Goal: Task Accomplishment & Management: Manage account settings

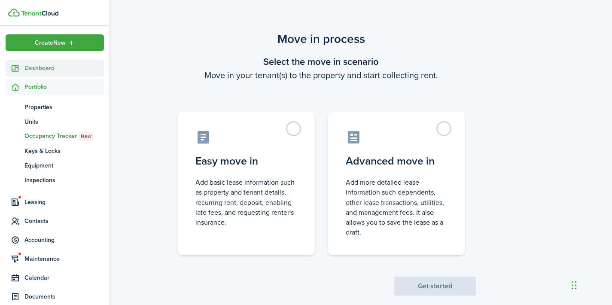
click at [33, 67] on span "Dashboard" at bounding box center [63, 68] width 79 height 9
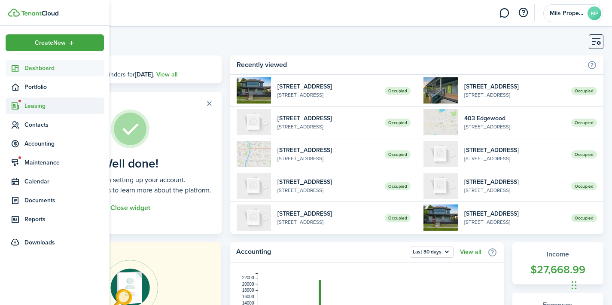
click at [30, 104] on span "Leasing" at bounding box center [63, 105] width 79 height 9
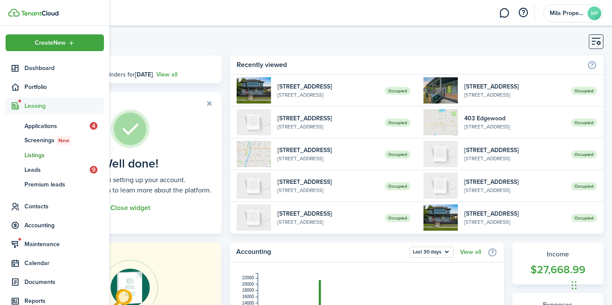
click at [37, 156] on span "Listings" at bounding box center [63, 155] width 79 height 9
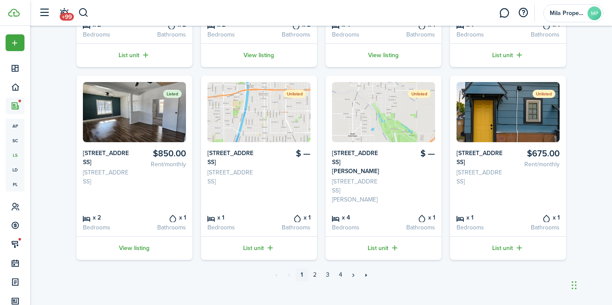
scroll to position [397, 0]
click at [128, 246] on link "View listing" at bounding box center [134, 249] width 116 height 24
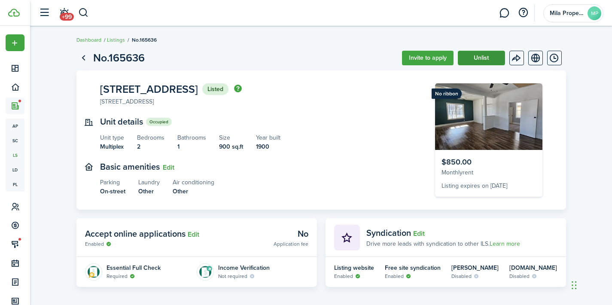
click at [473, 58] on button "Unlist" at bounding box center [481, 58] width 47 height 15
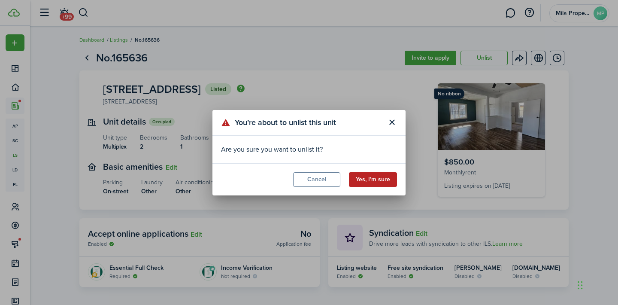
click at [365, 174] on button "Yes, I’m sure" at bounding box center [373, 179] width 48 height 15
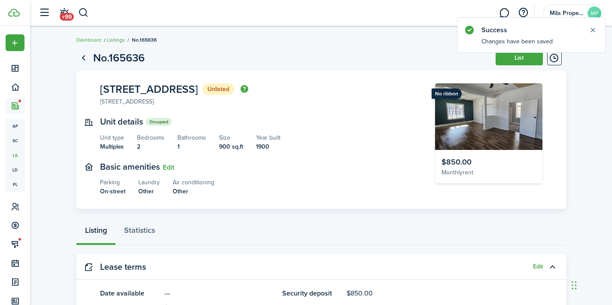
click at [120, 38] on link "Listings" at bounding box center [116, 40] width 18 height 8
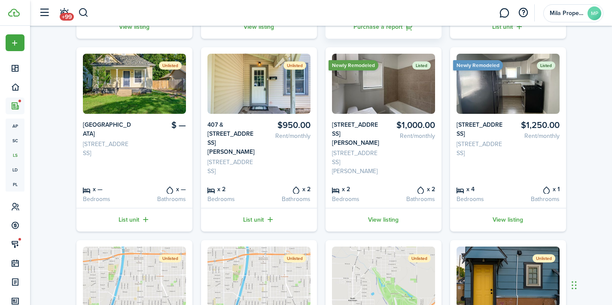
scroll to position [233, 0]
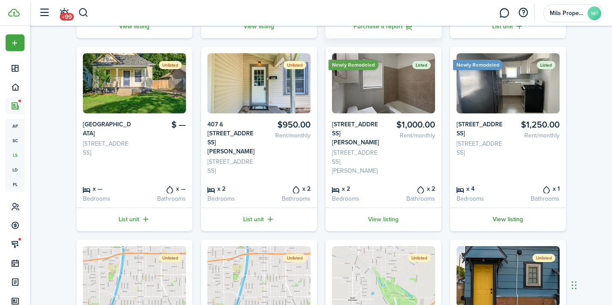
click at [509, 219] on link "View listing" at bounding box center [508, 219] width 116 height 24
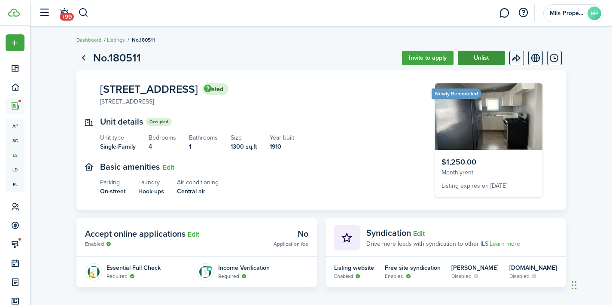
click at [494, 57] on button "Unlist" at bounding box center [481, 58] width 47 height 15
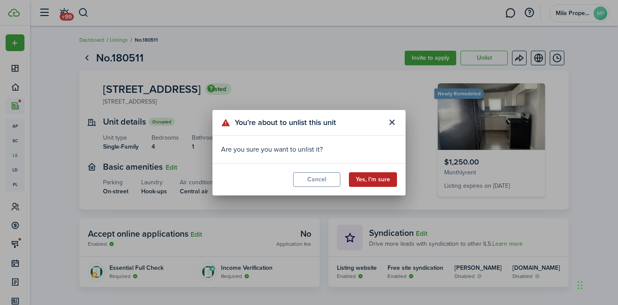
click at [371, 178] on button "Yes, I’m sure" at bounding box center [373, 179] width 48 height 15
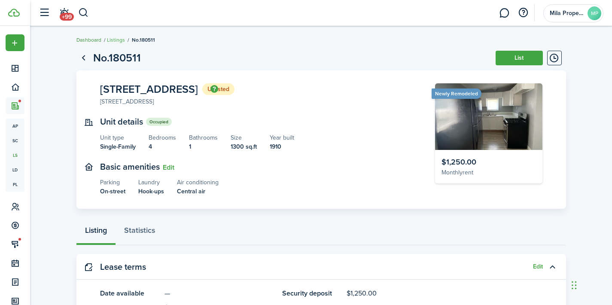
click at [92, 42] on link "Dashboard" at bounding box center [88, 40] width 25 height 8
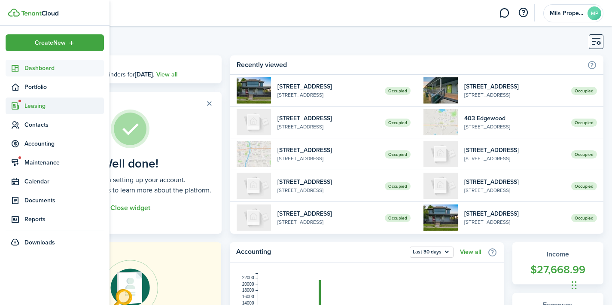
click at [45, 106] on span "Leasing" at bounding box center [63, 105] width 79 height 9
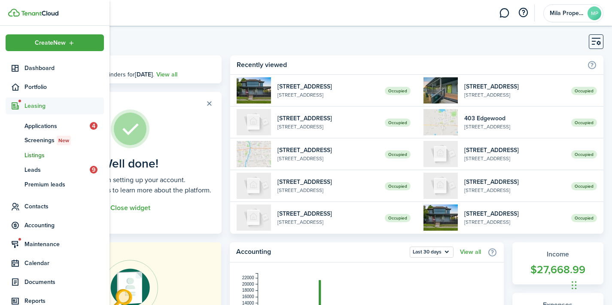
click at [43, 154] on span "Listings" at bounding box center [63, 155] width 79 height 9
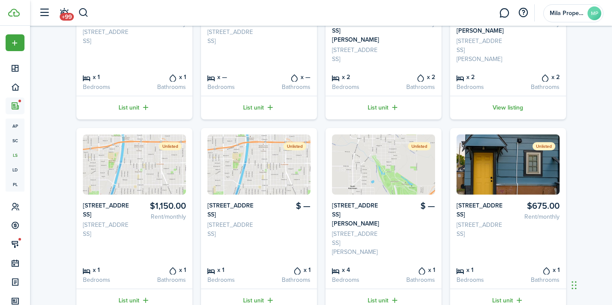
scroll to position [347, 0]
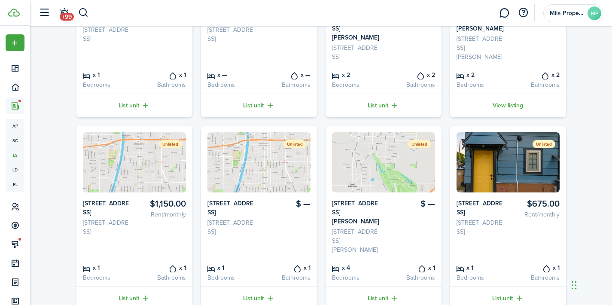
click at [255, 185] on img at bounding box center [258, 162] width 103 height 60
click at [240, 245] on card-listing-info "[STREET_ADDRESS]" at bounding box center [231, 226] width 49 height 55
click at [237, 208] on card-listing-info "[STREET_ADDRESS]" at bounding box center [231, 226] width 49 height 55
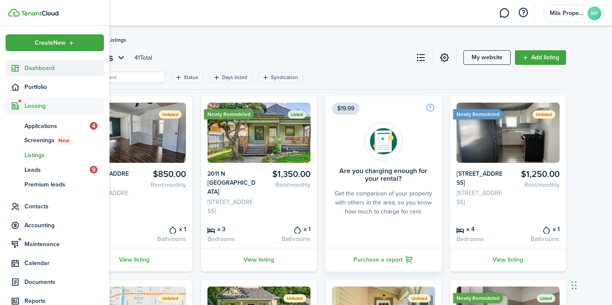
scroll to position [0, 0]
click at [24, 70] on sidebar-link-icon at bounding box center [15, 68] width 19 height 9
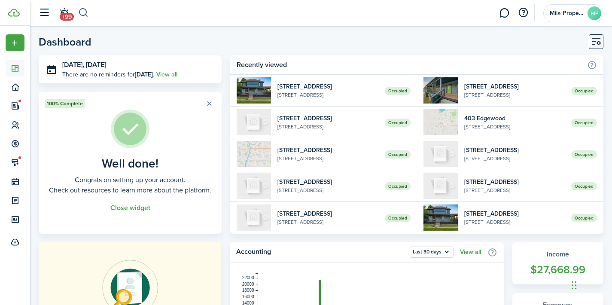
click at [80, 9] on button "button" at bounding box center [83, 13] width 11 height 15
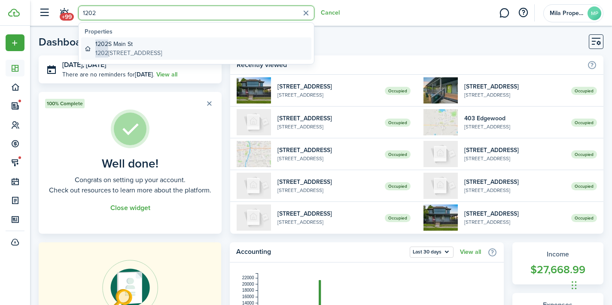
type input "1202"
click at [117, 43] on global-search-item-title "[STREET_ADDRESS]" at bounding box center [128, 44] width 67 height 9
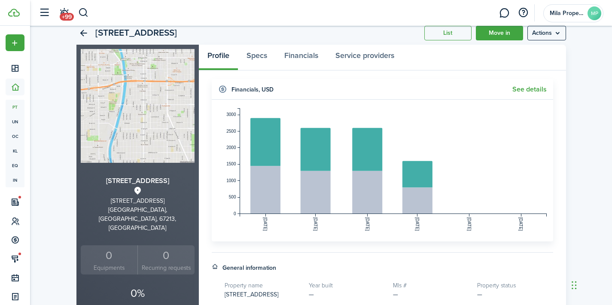
scroll to position [15, 0]
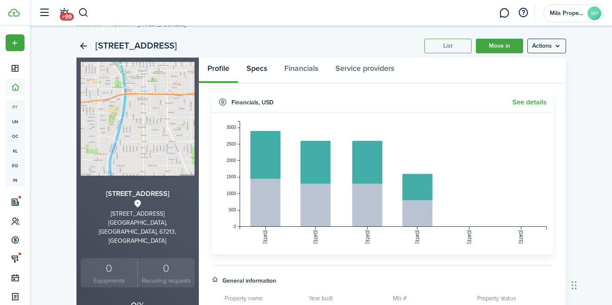
click at [266, 70] on link "Specs" at bounding box center [257, 71] width 38 height 26
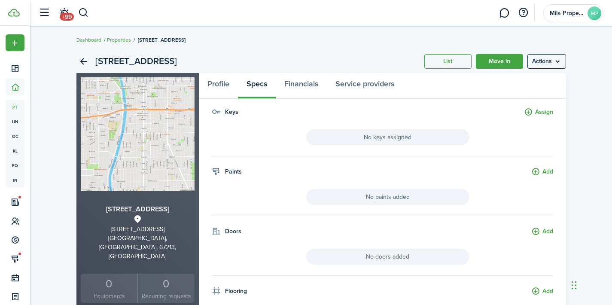
click at [144, 124] on img at bounding box center [138, 134] width 114 height 114
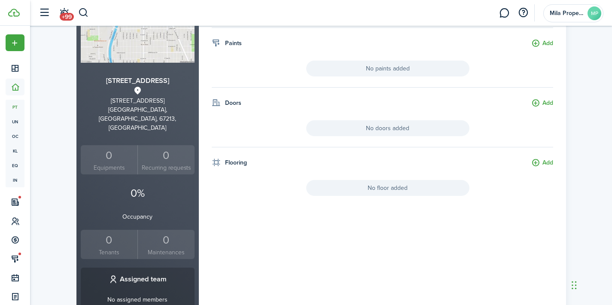
scroll to position [130, 0]
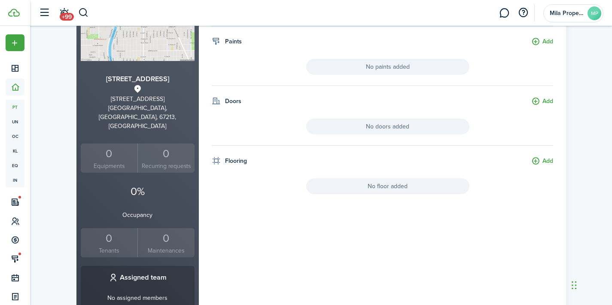
click at [110, 230] on div "0" at bounding box center [109, 238] width 53 height 16
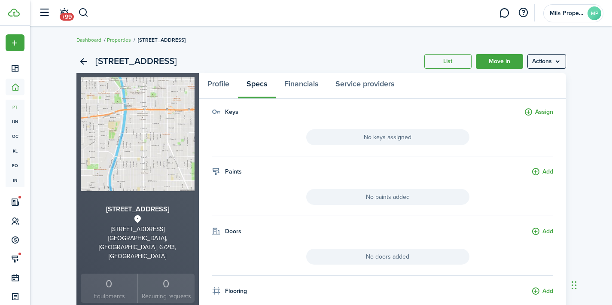
click at [147, 166] on img at bounding box center [138, 134] width 114 height 114
click at [224, 87] on link "Profile" at bounding box center [218, 86] width 39 height 26
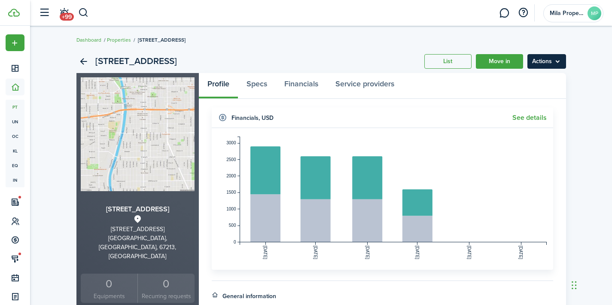
click at [552, 64] on menu-btn "Actions" at bounding box center [546, 61] width 39 height 15
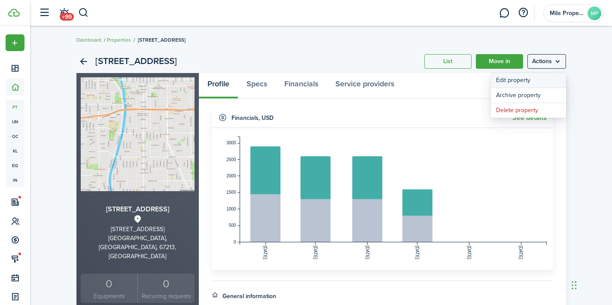
click at [532, 79] on link "Edit property" at bounding box center [528, 80] width 75 height 15
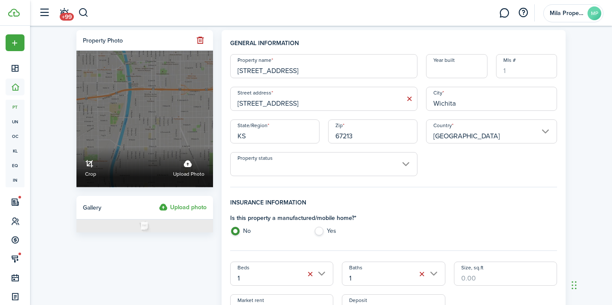
click at [186, 169] on label "Upload photo" at bounding box center [188, 167] width 31 height 23
click at [76, 147] on input "Crop Upload photo" at bounding box center [76, 147] width 0 height 0
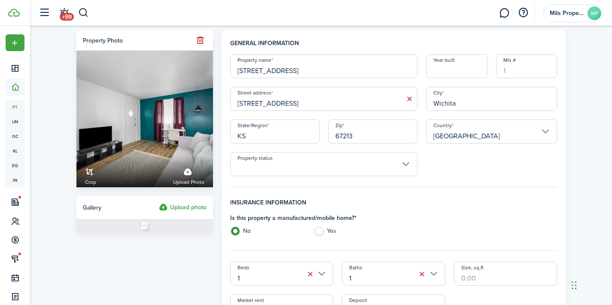
click at [189, 207] on label "Upload photo" at bounding box center [183, 207] width 48 height 10
click at [159, 202] on input "Upload photo" at bounding box center [159, 202] width 0 height 0
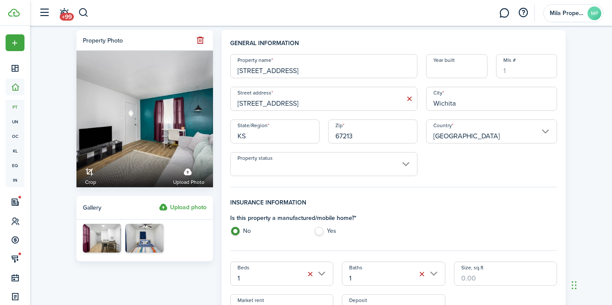
click at [186, 208] on label "Upload photo" at bounding box center [183, 207] width 48 height 10
click at [159, 202] on input "Upload photo" at bounding box center [159, 202] width 0 height 0
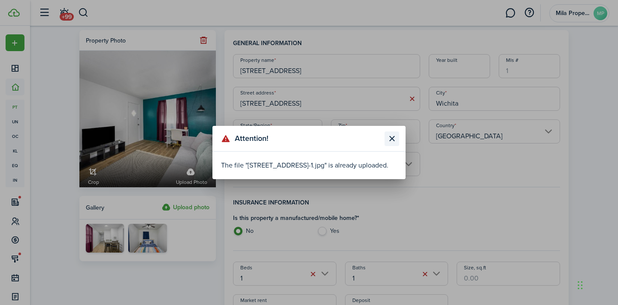
click at [395, 135] on button "Close modal" at bounding box center [392, 138] width 15 height 15
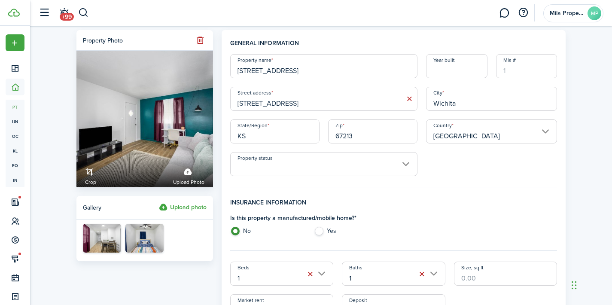
click at [186, 209] on label "Upload photo" at bounding box center [183, 207] width 48 height 10
click at [159, 202] on input "Upload photo" at bounding box center [159, 202] width 0 height 0
click at [194, 204] on label "Upload photo" at bounding box center [183, 207] width 48 height 10
click at [159, 202] on input "Upload photo" at bounding box center [159, 202] width 0 height 0
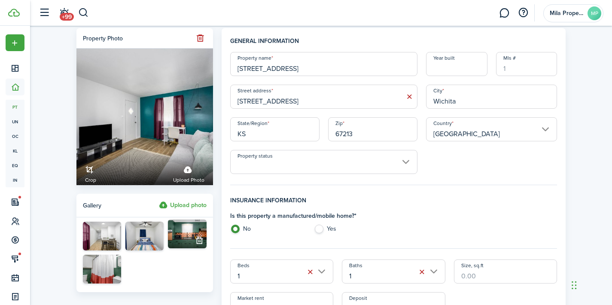
scroll to position [2, 0]
click at [194, 202] on label "Upload photo" at bounding box center [183, 205] width 48 height 10
click at [159, 200] on input "Upload photo" at bounding box center [159, 200] width 0 height 0
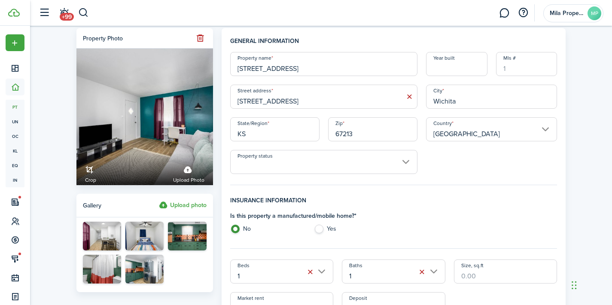
click at [179, 202] on label "Upload photo" at bounding box center [183, 205] width 48 height 10
click at [159, 200] on input "Upload photo" at bounding box center [159, 200] width 0 height 0
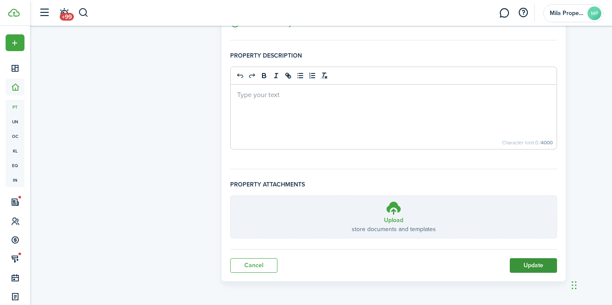
scroll to position [591, 0]
click at [536, 264] on button "Update" at bounding box center [533, 265] width 47 height 15
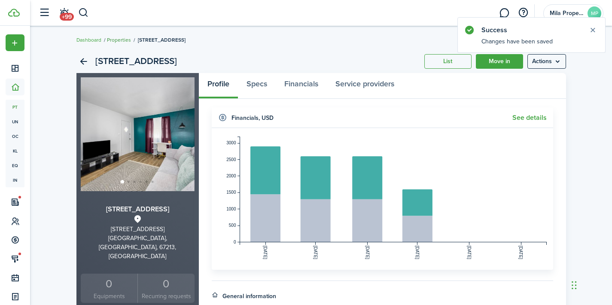
click at [115, 39] on link "Properties" at bounding box center [119, 40] width 24 height 8
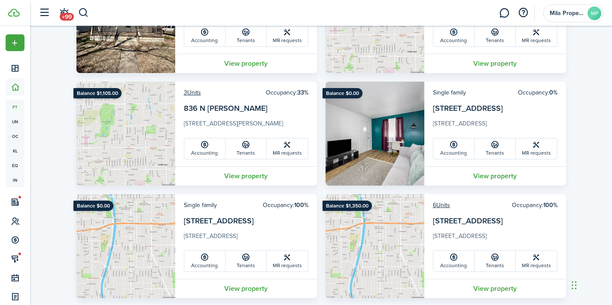
scroll to position [1156, 0]
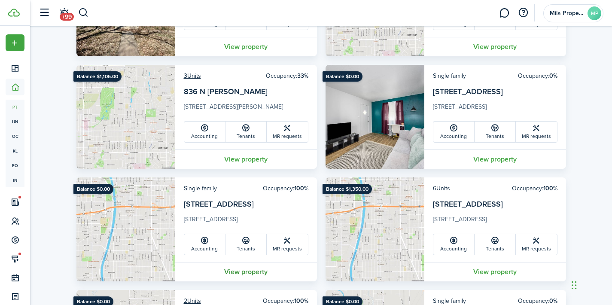
click at [247, 271] on link "View property" at bounding box center [246, 271] width 142 height 19
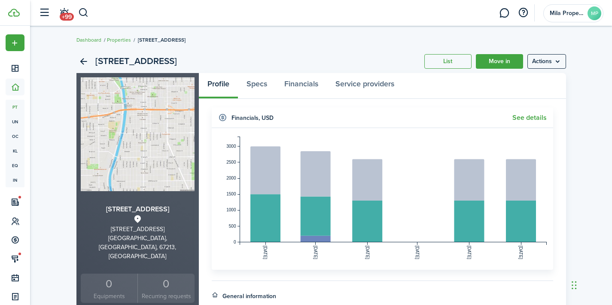
click at [545, 73] on panel-main-header "Profile Specs Financials Service providers" at bounding box center [382, 86] width 367 height 26
click at [553, 57] on menu-btn "Actions" at bounding box center [546, 61] width 39 height 15
click at [548, 81] on link "Edit property" at bounding box center [528, 80] width 75 height 15
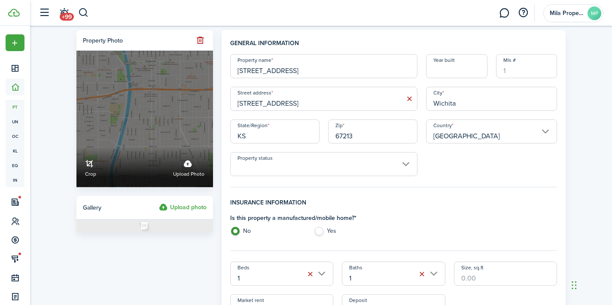
click at [189, 167] on label "Upload photo" at bounding box center [188, 167] width 31 height 23
click at [76, 147] on input "Crop Upload photo" at bounding box center [76, 147] width 0 height 0
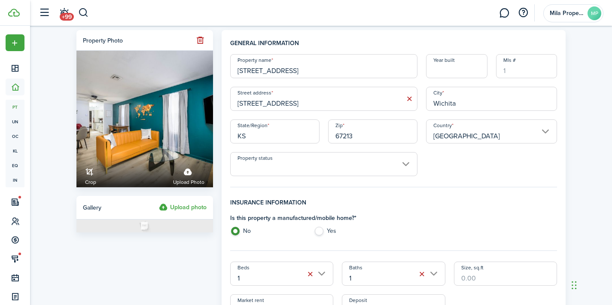
click at [191, 207] on label "Upload photo" at bounding box center [183, 207] width 48 height 10
click at [159, 202] on input "Upload photo" at bounding box center [159, 202] width 0 height 0
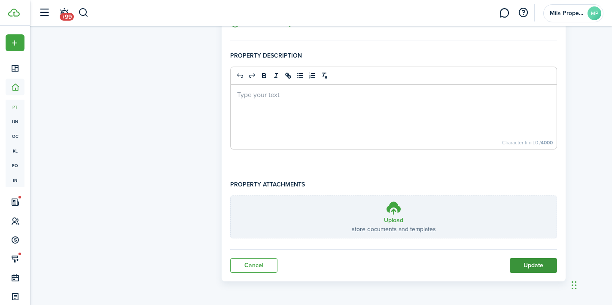
scroll to position [591, 0]
click at [545, 266] on button "Update" at bounding box center [533, 265] width 47 height 15
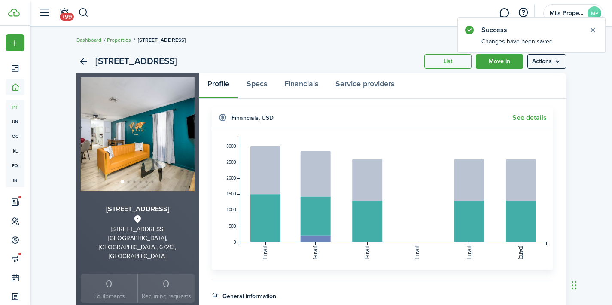
click at [116, 40] on link "Properties" at bounding box center [119, 40] width 24 height 8
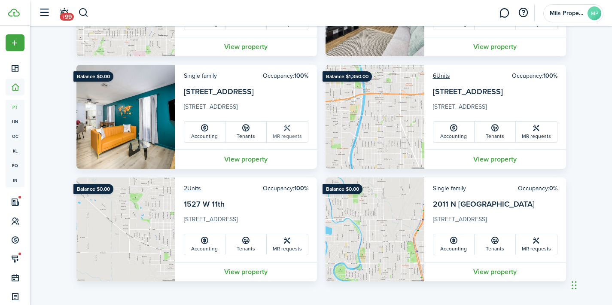
scroll to position [1269, 0]
click at [486, 157] on link "View property" at bounding box center [495, 158] width 142 height 19
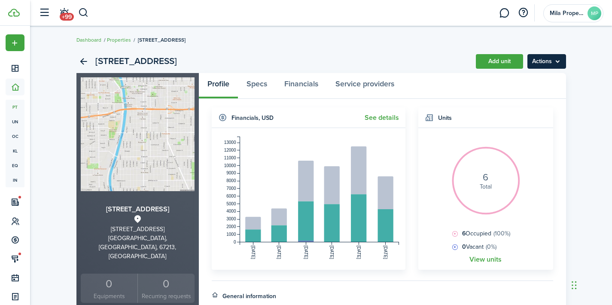
click at [559, 61] on menu-btn "Actions" at bounding box center [546, 61] width 39 height 15
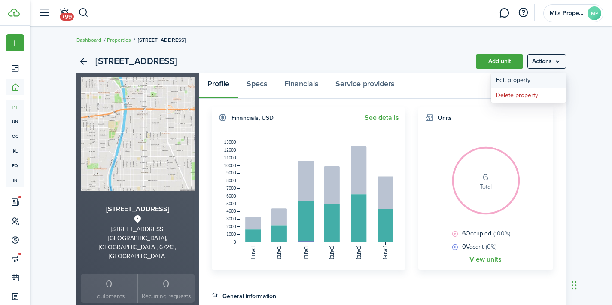
click at [553, 84] on link "Edit property" at bounding box center [528, 80] width 75 height 15
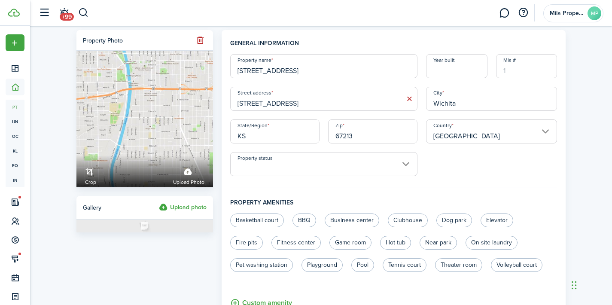
click at [506, 0] on header-wrapper "+99 Mila Properties LLC MP" at bounding box center [318, 13] width 569 height 26
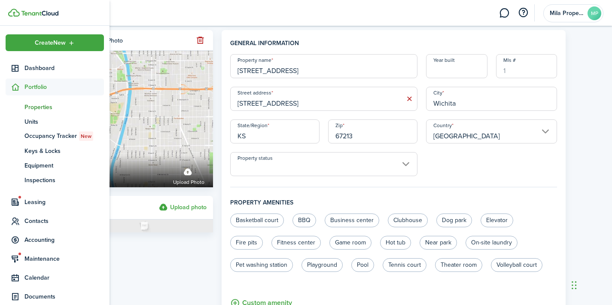
click at [39, 108] on span "Properties" at bounding box center [63, 107] width 79 height 9
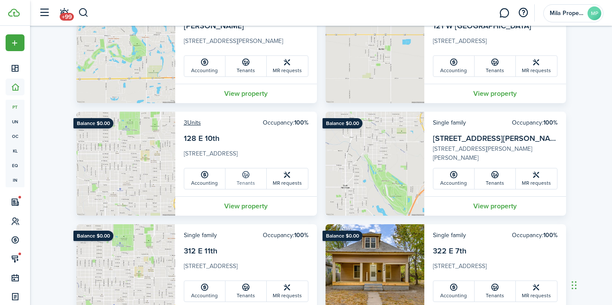
scroll to position [95, 0]
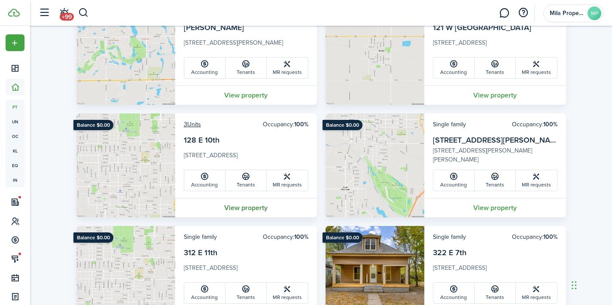
click at [245, 204] on link "View property" at bounding box center [246, 207] width 142 height 19
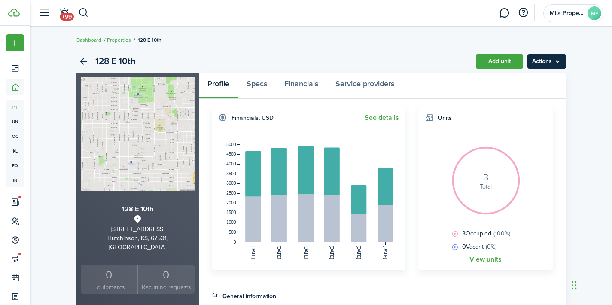
click at [544, 59] on menu-btn "Actions" at bounding box center [546, 61] width 39 height 15
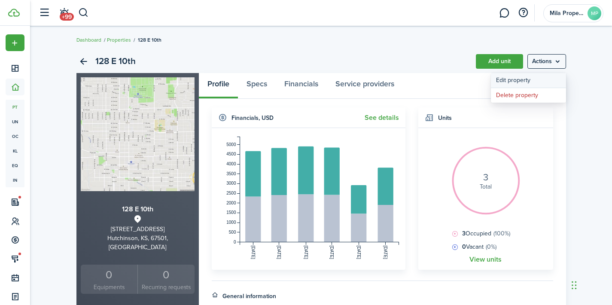
click at [543, 79] on link "Edit property" at bounding box center [528, 80] width 75 height 15
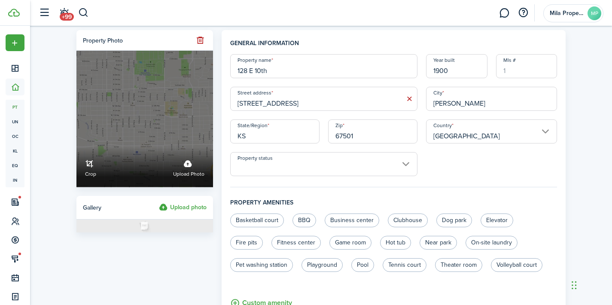
click at [191, 162] on label "Upload photo" at bounding box center [188, 167] width 31 height 23
click at [76, 147] on input "Crop Upload photo" at bounding box center [76, 147] width 0 height 0
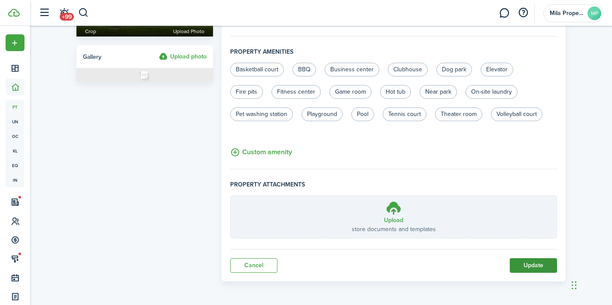
click at [532, 268] on button "Update" at bounding box center [533, 265] width 47 height 15
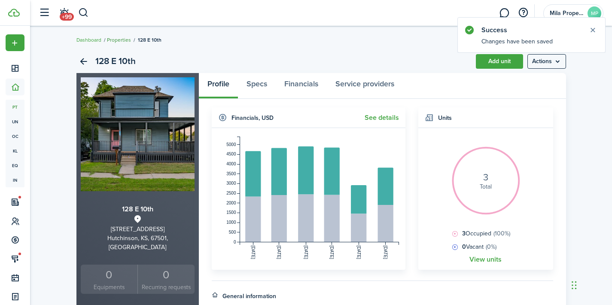
click at [126, 40] on link "Properties" at bounding box center [119, 40] width 24 height 8
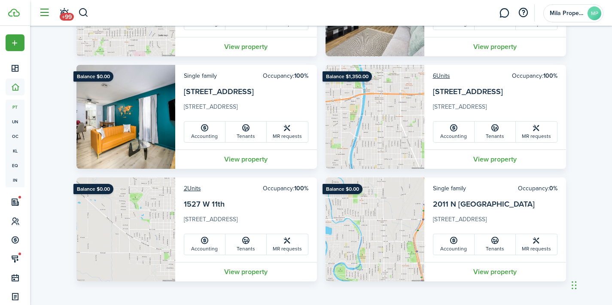
scroll to position [1269, 0]
click at [500, 269] on link "View property" at bounding box center [495, 271] width 142 height 19
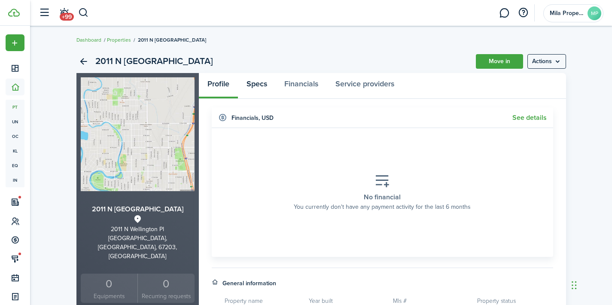
click at [253, 82] on link "Specs" at bounding box center [257, 86] width 38 height 26
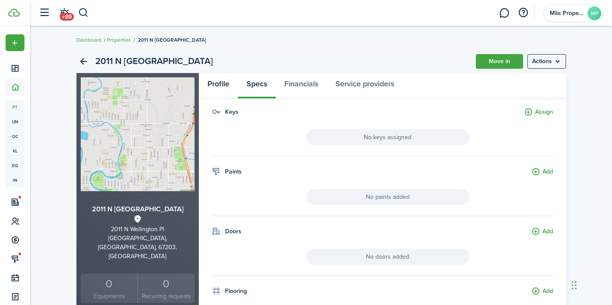
click at [220, 84] on link "Profile" at bounding box center [218, 86] width 39 height 26
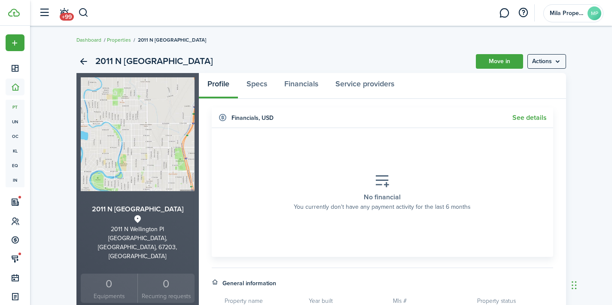
click at [387, 188] on icon at bounding box center [381, 180] width 15 height 15
click at [526, 125] on widget-header "Financials , USD See details" at bounding box center [382, 117] width 341 height 21
click at [526, 113] on widget-header "Financials , USD See details" at bounding box center [382, 117] width 341 height 21
click at [525, 118] on link "See details" at bounding box center [529, 118] width 34 height 8
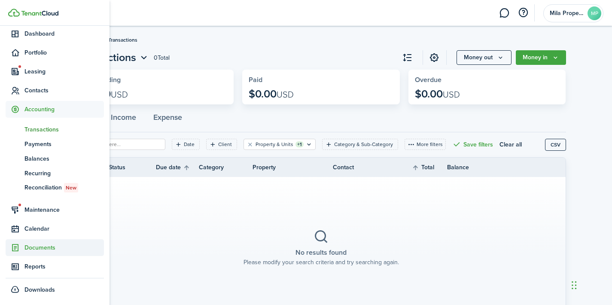
click at [47, 248] on span "Documents" at bounding box center [63, 247] width 79 height 9
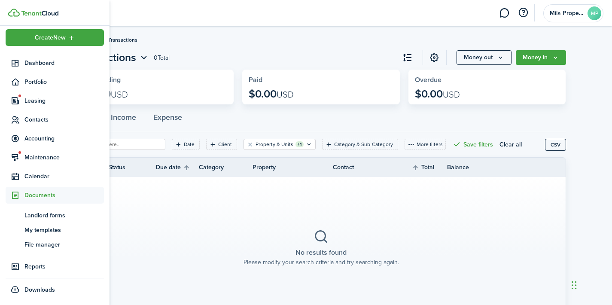
scroll to position [5, 0]
click at [41, 98] on span "Leasing" at bounding box center [63, 100] width 79 height 9
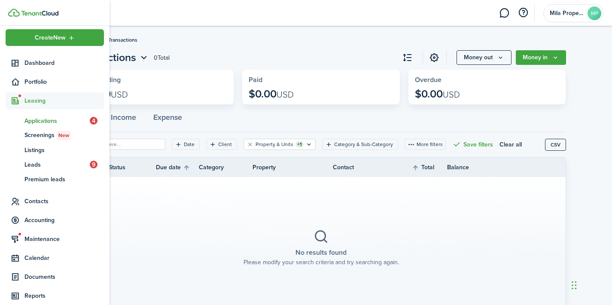
click at [44, 122] on span "Applications" at bounding box center [56, 120] width 65 height 9
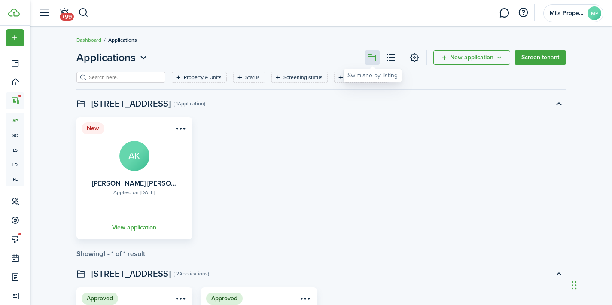
click at [373, 56] on button at bounding box center [372, 57] width 15 height 15
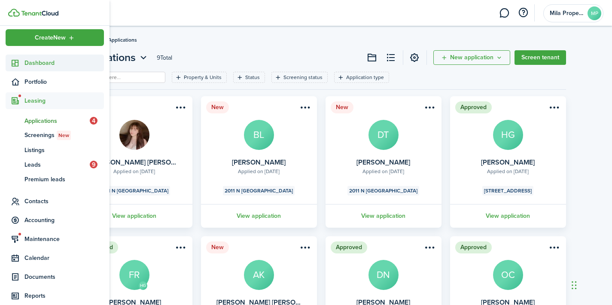
click at [16, 64] on icon at bounding box center [15, 63] width 9 height 9
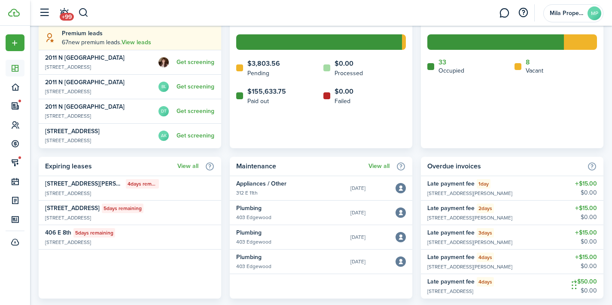
scroll to position [538, 0]
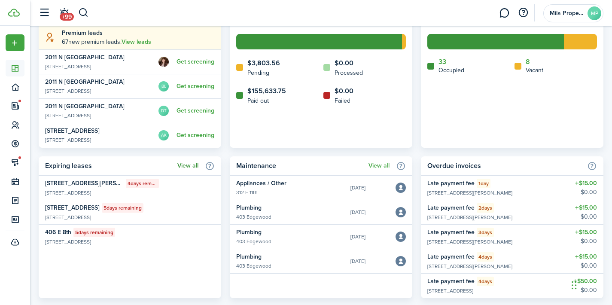
click at [187, 166] on link "View all" at bounding box center [187, 165] width 21 height 7
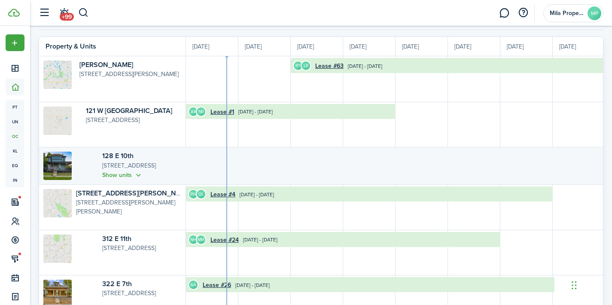
scroll to position [61, 0]
click at [113, 175] on button "Show units" at bounding box center [122, 174] width 41 height 10
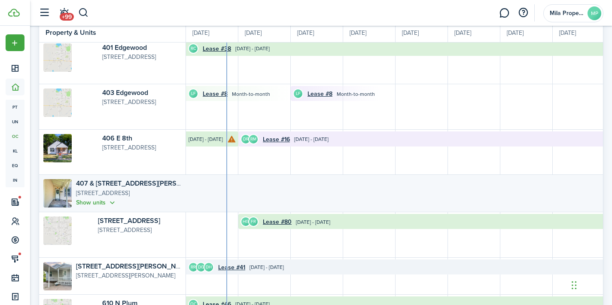
scroll to position [429, 0]
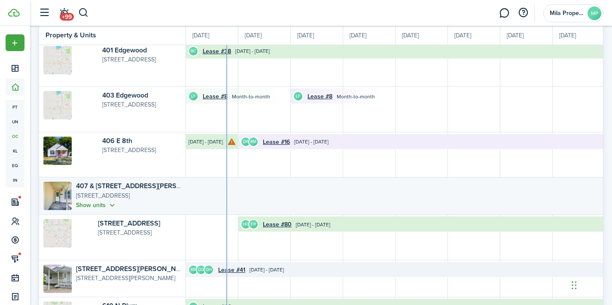
click at [115, 205] on button "Show units" at bounding box center [96, 205] width 41 height 10
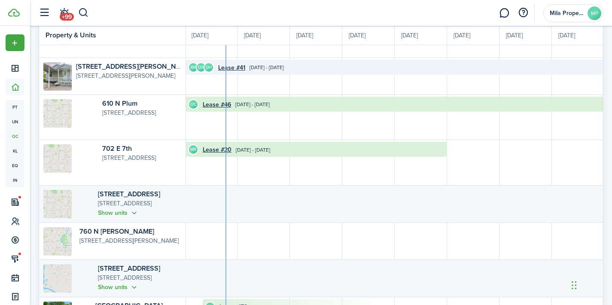
scroll to position [685, 0]
click at [112, 219] on button "Show units" at bounding box center [118, 214] width 41 height 10
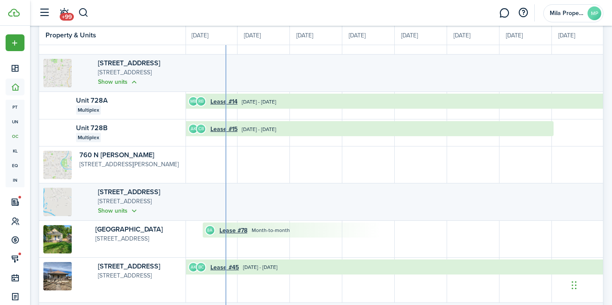
scroll to position [817, 0]
click at [107, 208] on button "Show units" at bounding box center [118, 211] width 41 height 10
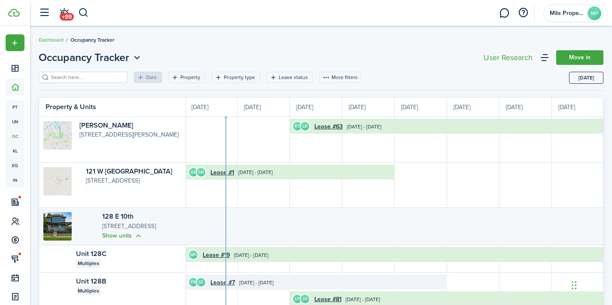
scroll to position [0, 0]
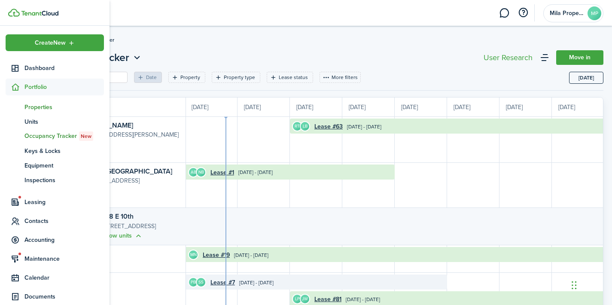
click at [40, 108] on span "Properties" at bounding box center [63, 107] width 79 height 9
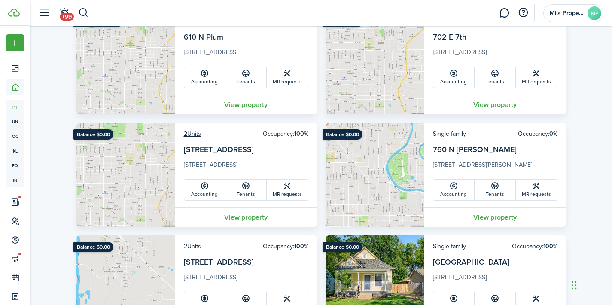
scroll to position [760, 0]
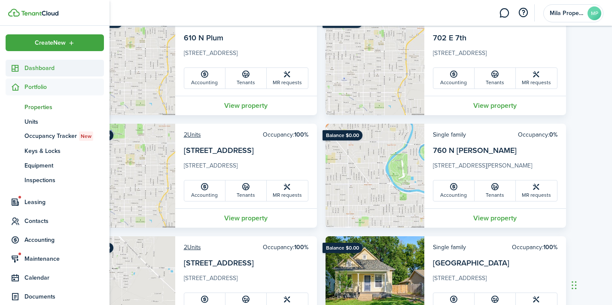
click at [47, 67] on span "Dashboard" at bounding box center [63, 68] width 79 height 9
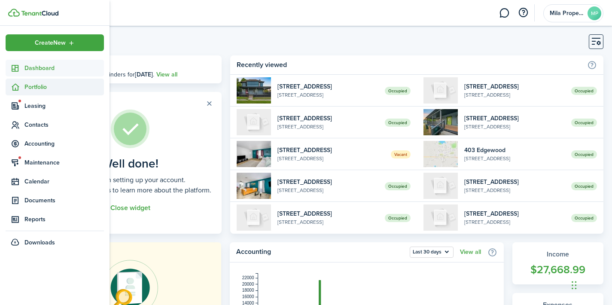
click at [30, 87] on span "Portfolio" at bounding box center [63, 86] width 79 height 9
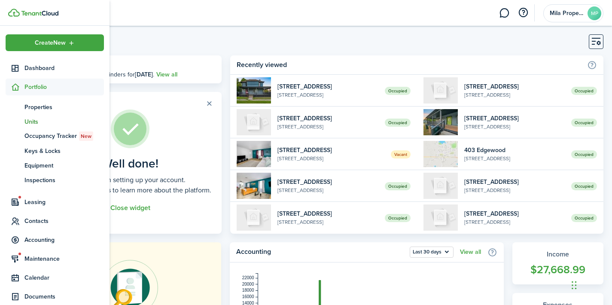
click at [35, 115] on link "un Units" at bounding box center [55, 121] width 98 height 15
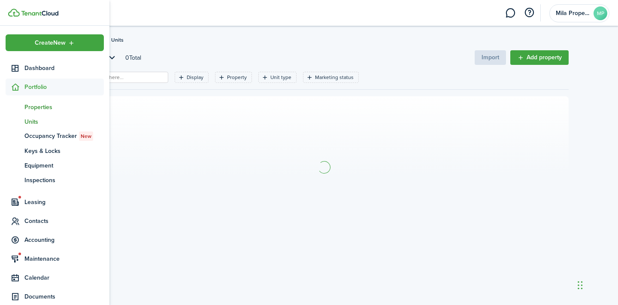
click at [33, 109] on span "Properties" at bounding box center [63, 107] width 79 height 9
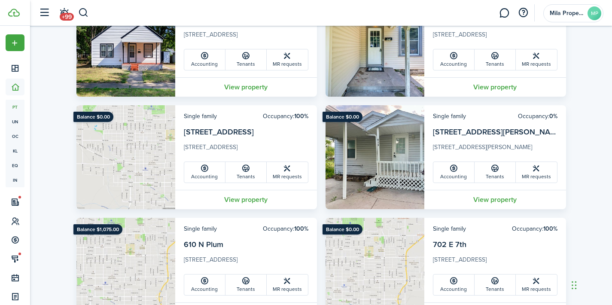
scroll to position [590, 0]
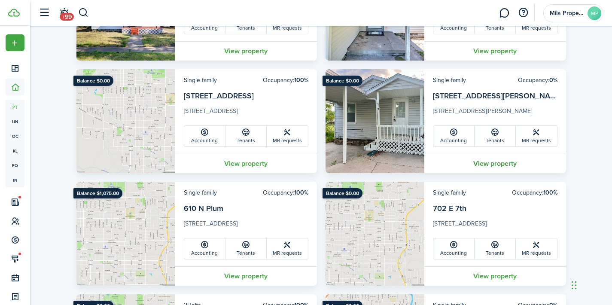
click at [488, 160] on link "View property" at bounding box center [495, 163] width 142 height 19
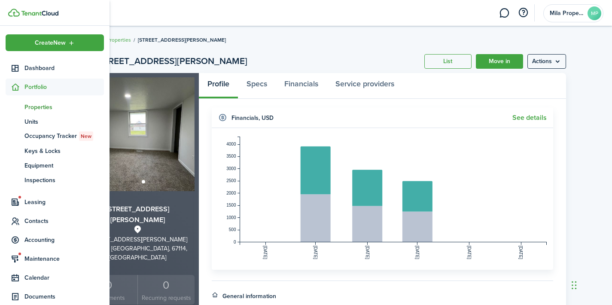
click at [15, 86] on icon at bounding box center [15, 87] width 9 height 9
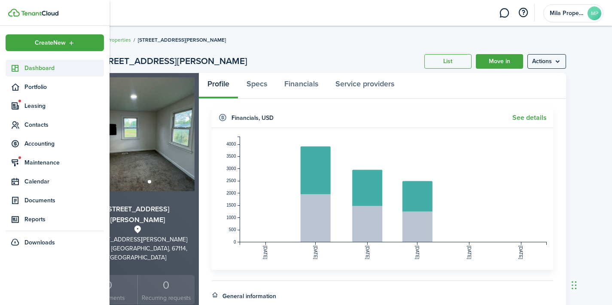
click at [26, 71] on span "Dashboard" at bounding box center [63, 68] width 79 height 9
